Goal: Transaction & Acquisition: Purchase product/service

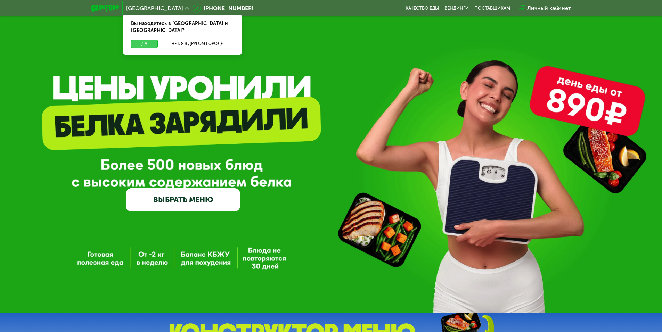
click at [145, 40] on button "Да" at bounding box center [144, 44] width 27 height 8
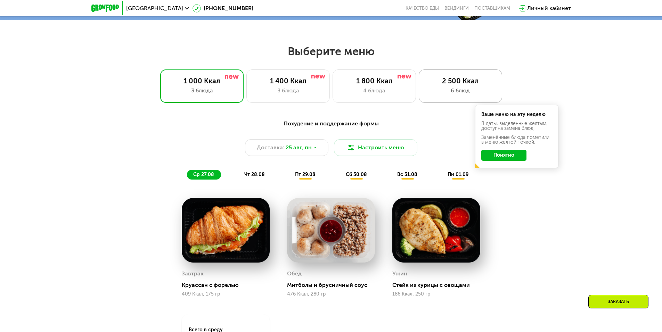
scroll to position [348, 0]
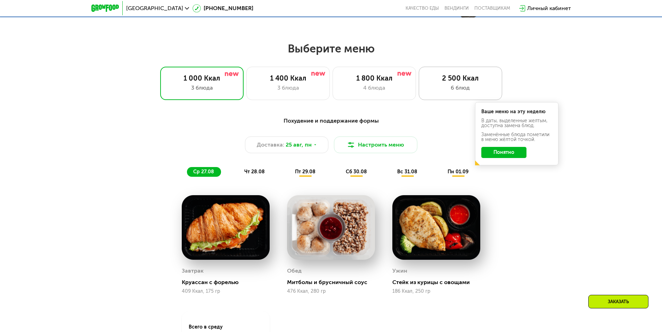
click at [461, 89] on div "6 блюд" at bounding box center [460, 88] width 69 height 8
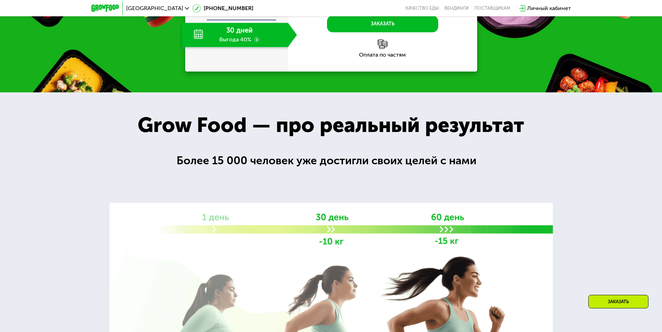
scroll to position [904, 0]
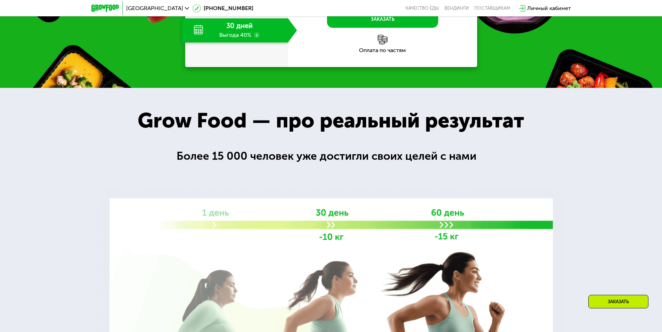
click at [247, 43] on div "30 дней Выгода 40%" at bounding box center [235, 30] width 106 height 24
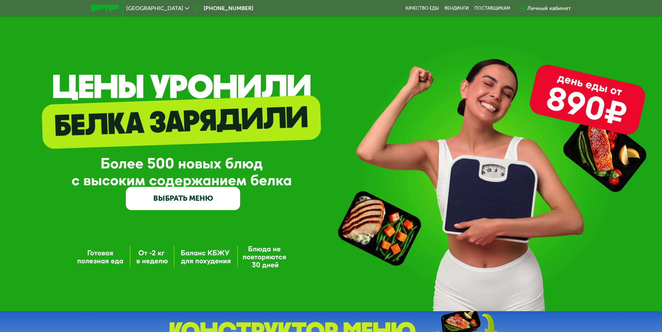
scroll to position [0, 0]
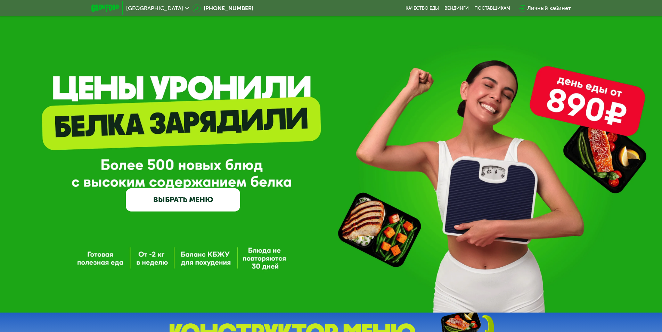
click at [188, 204] on link "ВЫБРАТЬ МЕНЮ" at bounding box center [183, 199] width 114 height 23
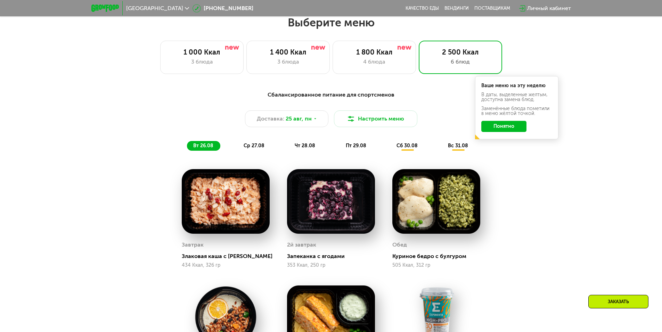
scroll to position [375, 0]
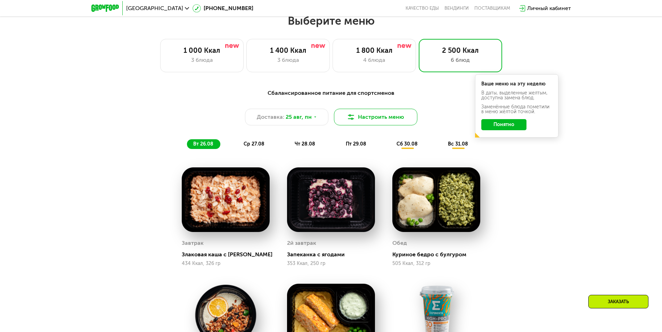
click at [389, 122] on button "Настроить меню" at bounding box center [375, 117] width 83 height 17
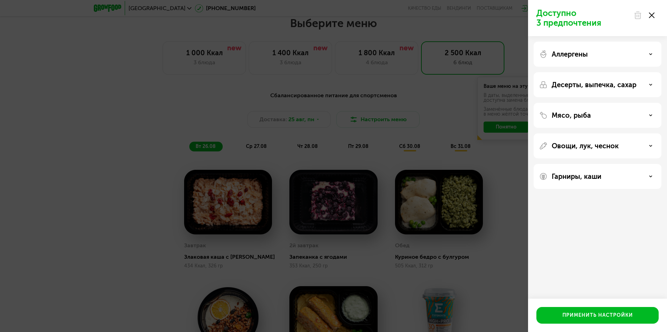
click at [628, 55] on div "Аллергены" at bounding box center [597, 54] width 117 height 8
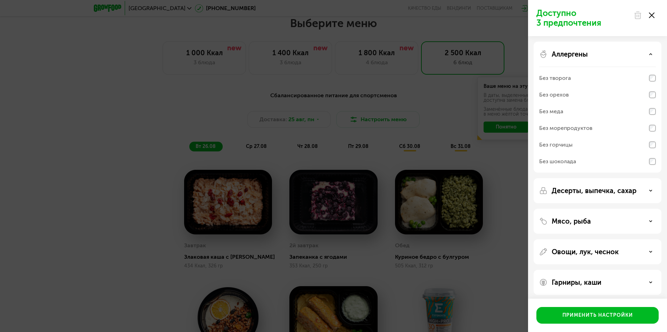
click at [628, 55] on div "Аллергены" at bounding box center [597, 54] width 117 height 8
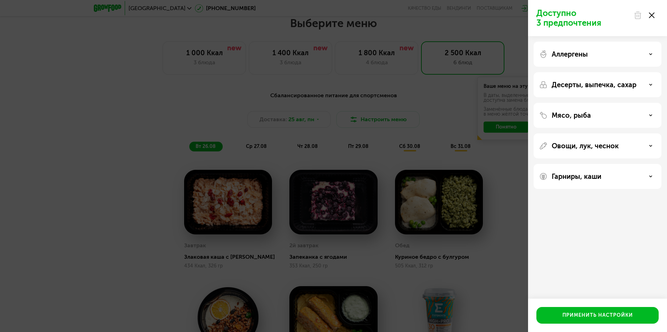
click at [622, 103] on div "Десерты, выпечка, сахар" at bounding box center [598, 115] width 128 height 25
click at [619, 84] on p "Десерты, выпечка, сахар" at bounding box center [594, 85] width 85 height 8
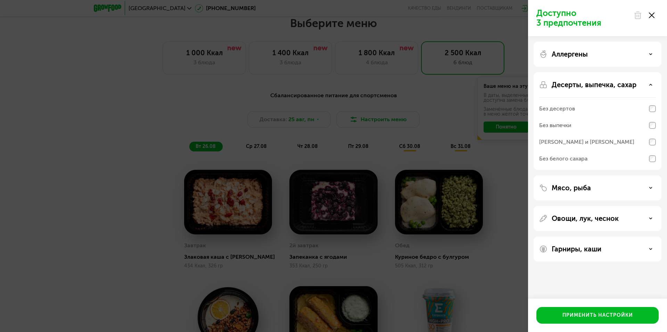
click at [619, 84] on p "Десерты, выпечка, сахар" at bounding box center [594, 85] width 85 height 8
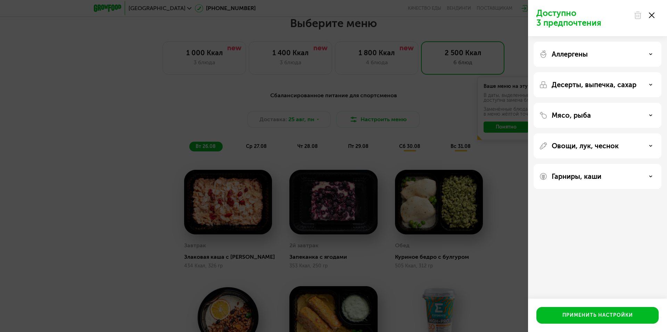
click at [592, 181] on div "Гарниры, каши" at bounding box center [598, 176] width 128 height 25
click at [616, 179] on div "Гарниры, каши" at bounding box center [597, 176] width 117 height 8
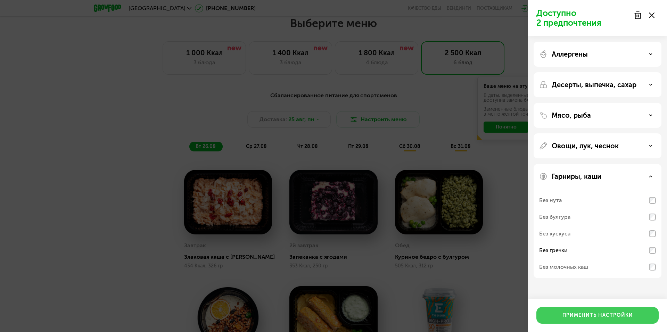
click at [604, 314] on div "Применить настройки" at bounding box center [598, 315] width 71 height 7
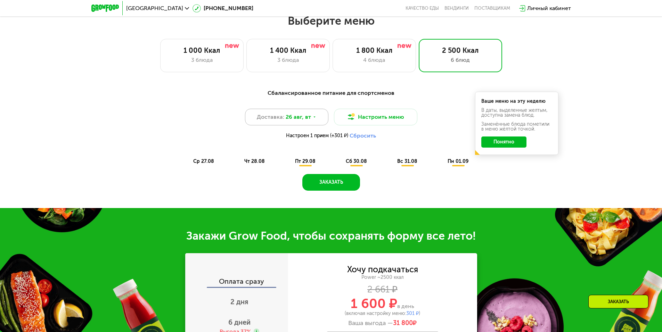
click at [313, 119] on icon at bounding box center [314, 117] width 4 height 4
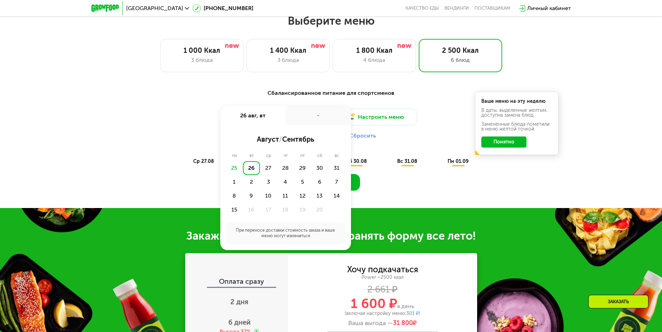
click at [313, 120] on div "-" at bounding box center [318, 115] width 65 height 19
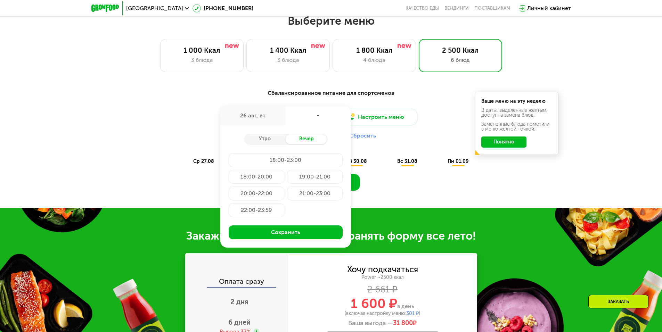
click at [365, 184] on div "Сбалансированное питание для спортсменов Доставка: [DATE] авг, вт - Утро Вечер …" at bounding box center [331, 138] width 428 height 106
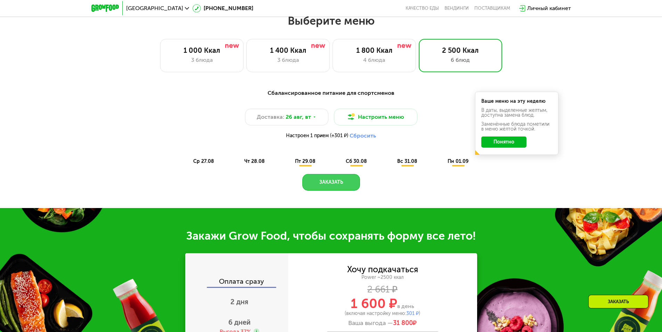
click at [344, 182] on button "Заказать" at bounding box center [331, 182] width 58 height 17
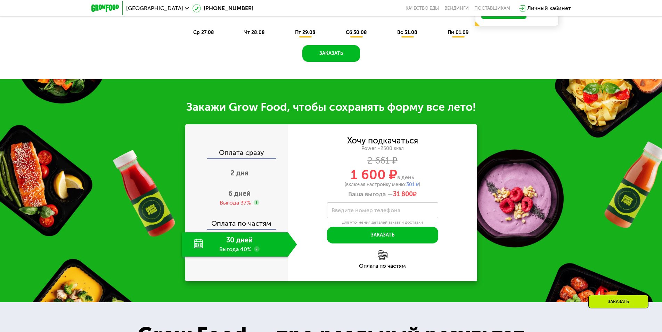
scroll to position [516, 0]
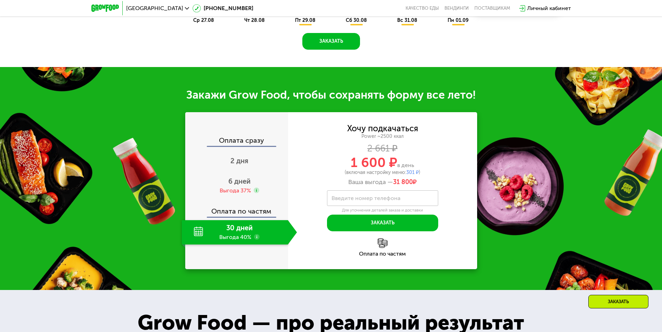
click at [199, 233] on div "30 дней Выгода 40%" at bounding box center [235, 232] width 106 height 24
click at [241, 188] on div "6 дней Выгода 37%" at bounding box center [239, 186] width 115 height 24
